Goal: Task Accomplishment & Management: Complete application form

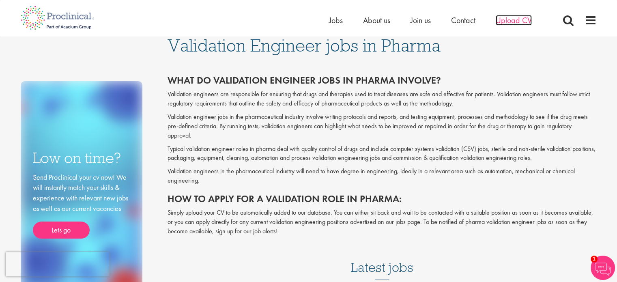
click at [525, 21] on span "Upload CV" at bounding box center [514, 20] width 36 height 11
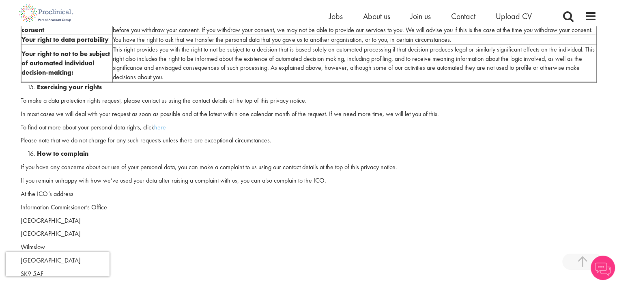
scroll to position [1907, 0]
